Goal: Register for event/course

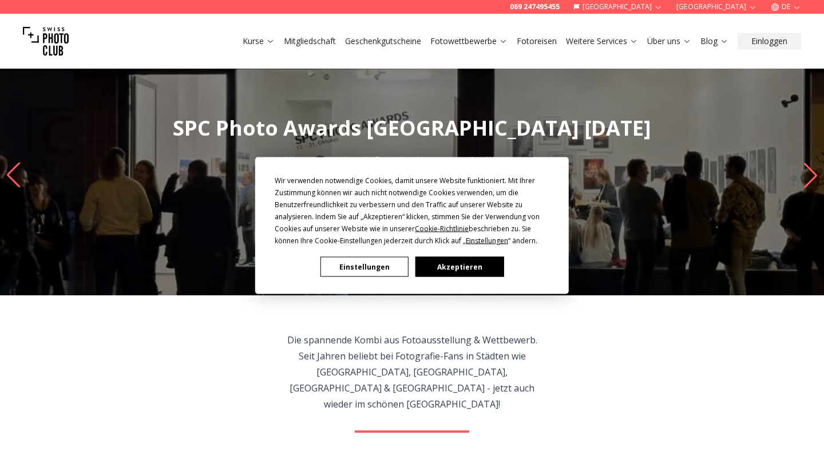
click at [438, 265] on button "Akzeptieren" at bounding box center [459, 267] width 88 height 20
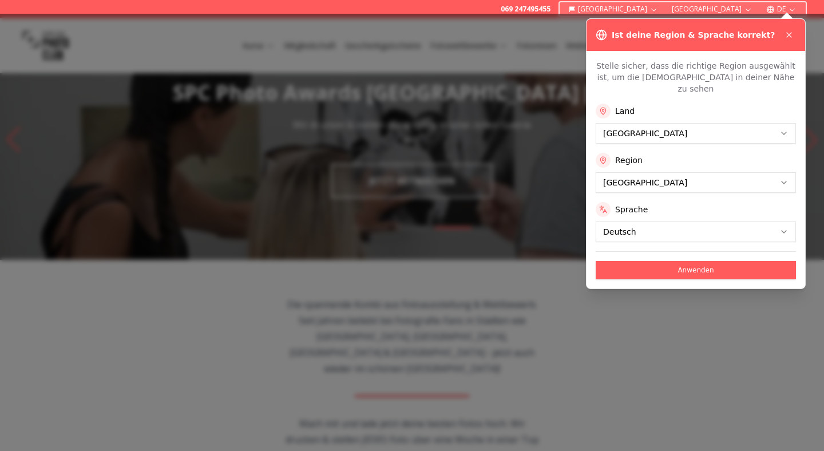
scroll to position [37, 0]
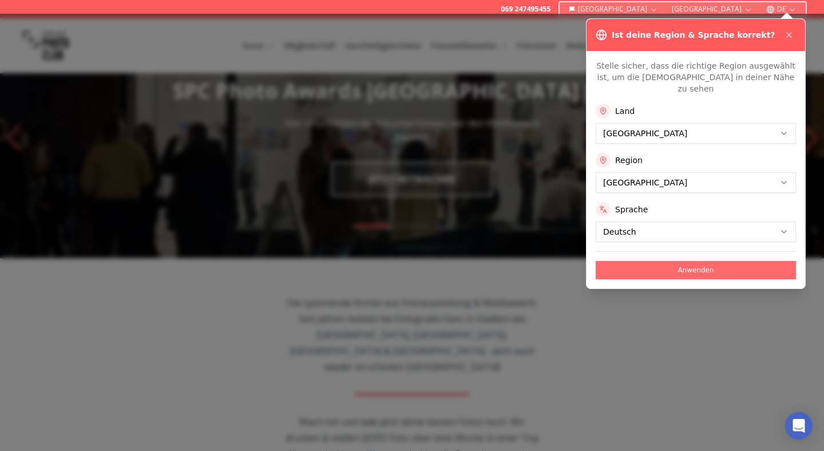
click at [706, 261] on button "Anwenden" at bounding box center [696, 270] width 200 height 18
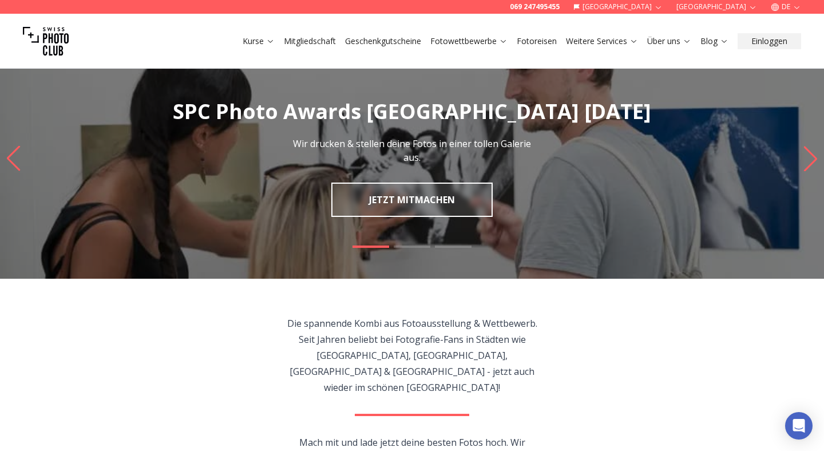
scroll to position [14, 0]
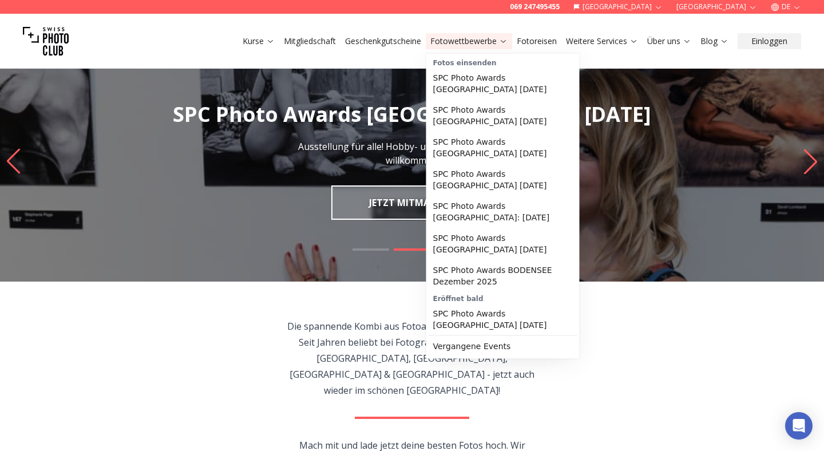
click at [501, 43] on icon at bounding box center [503, 41] width 9 height 9
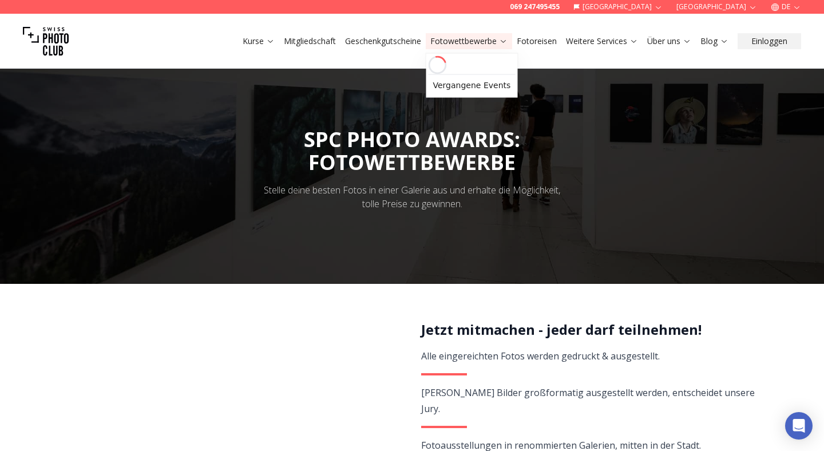
click at [497, 43] on link "Fotowettbewerbe" at bounding box center [468, 40] width 77 height 11
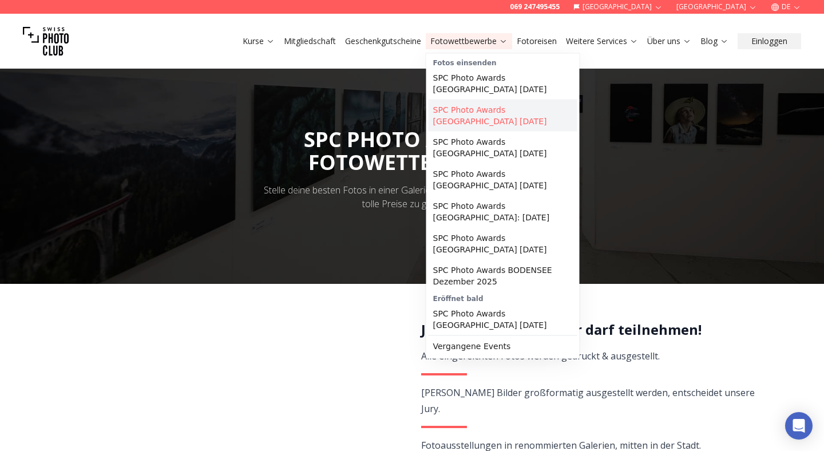
click at [496, 113] on link "SPC Photo Awards [GEOGRAPHIC_DATA] [DATE]" at bounding box center [503, 116] width 149 height 32
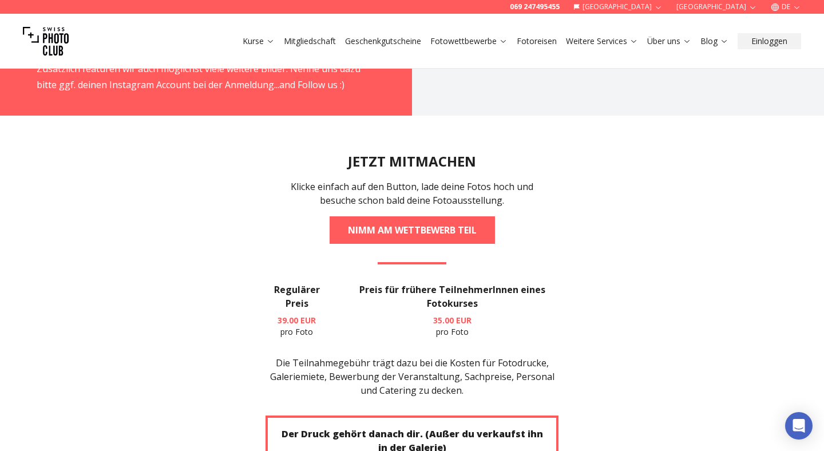
scroll to position [2081, 0]
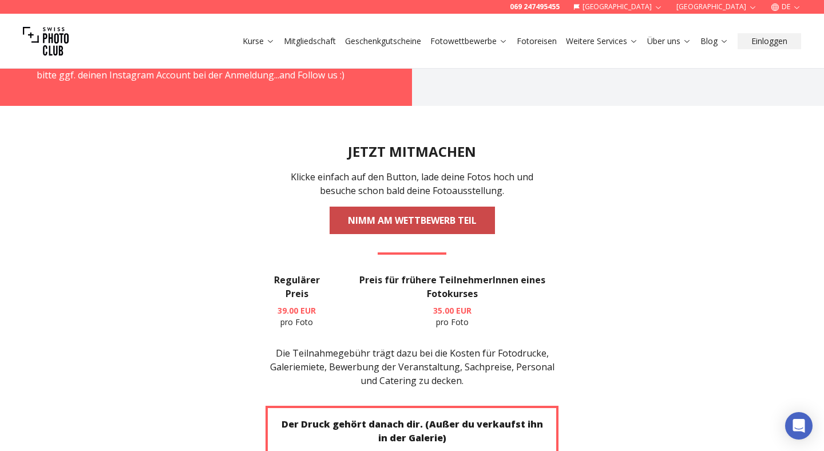
click at [415, 207] on link "NIMM AM WETTBEWERB TEIL" at bounding box center [412, 220] width 165 height 27
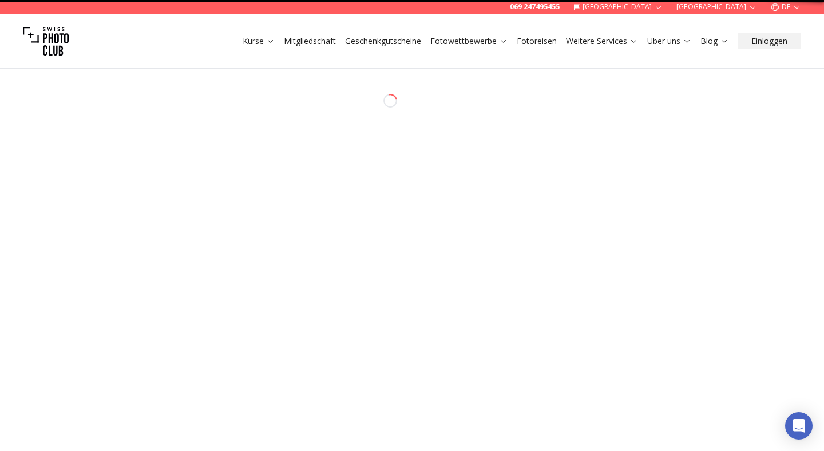
select select "*******"
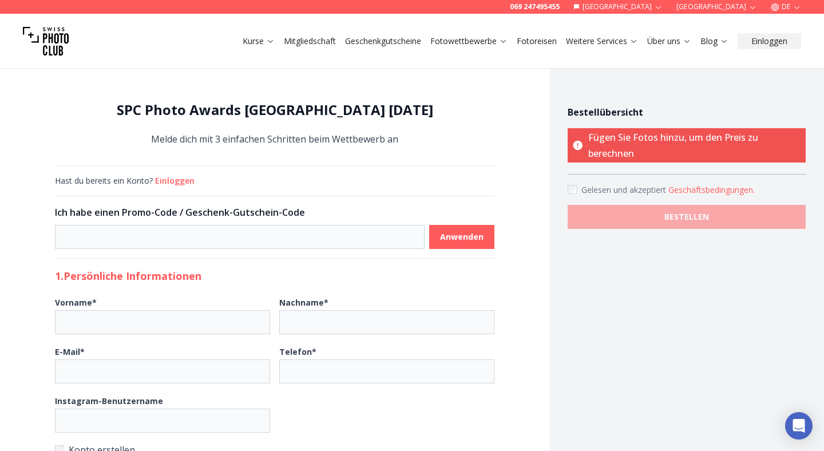
click at [575, 149] on icon at bounding box center [577, 145] width 9 height 9
click at [585, 146] on p "Fügen Sie Fotos hinzu, um den Preis zu berechnen" at bounding box center [687, 145] width 238 height 34
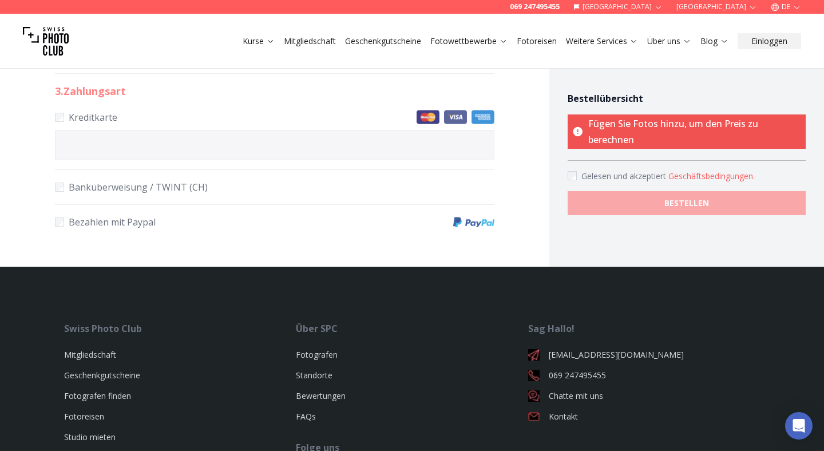
scroll to position [659, 0]
